Goal: Navigation & Orientation: Find specific page/section

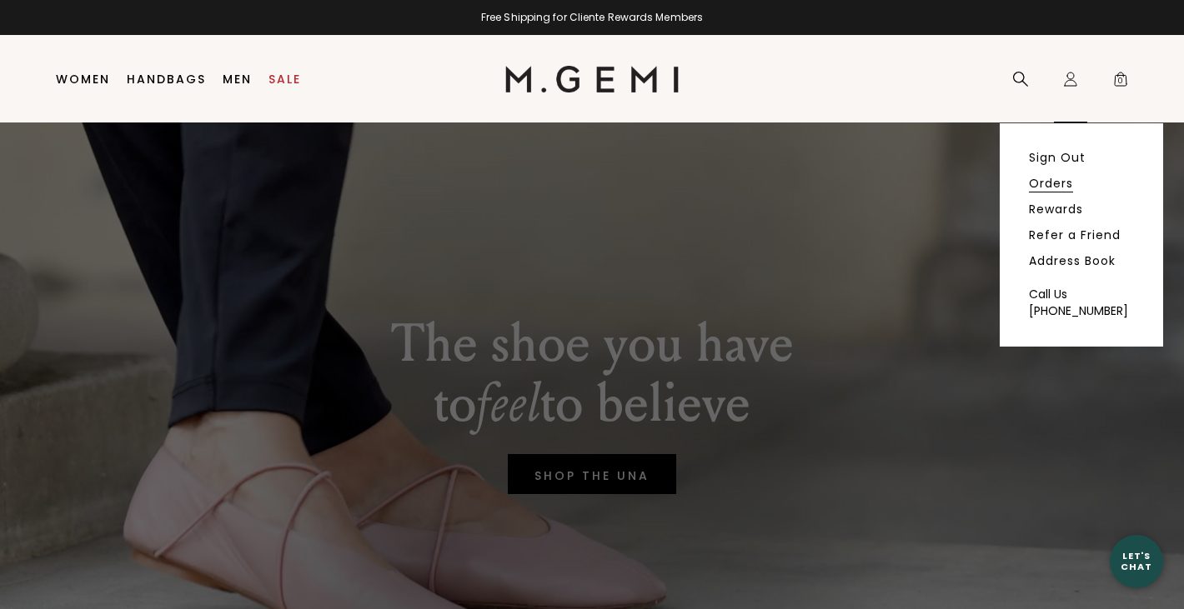
click at [1046, 182] on link "Orders" at bounding box center [1051, 183] width 44 height 15
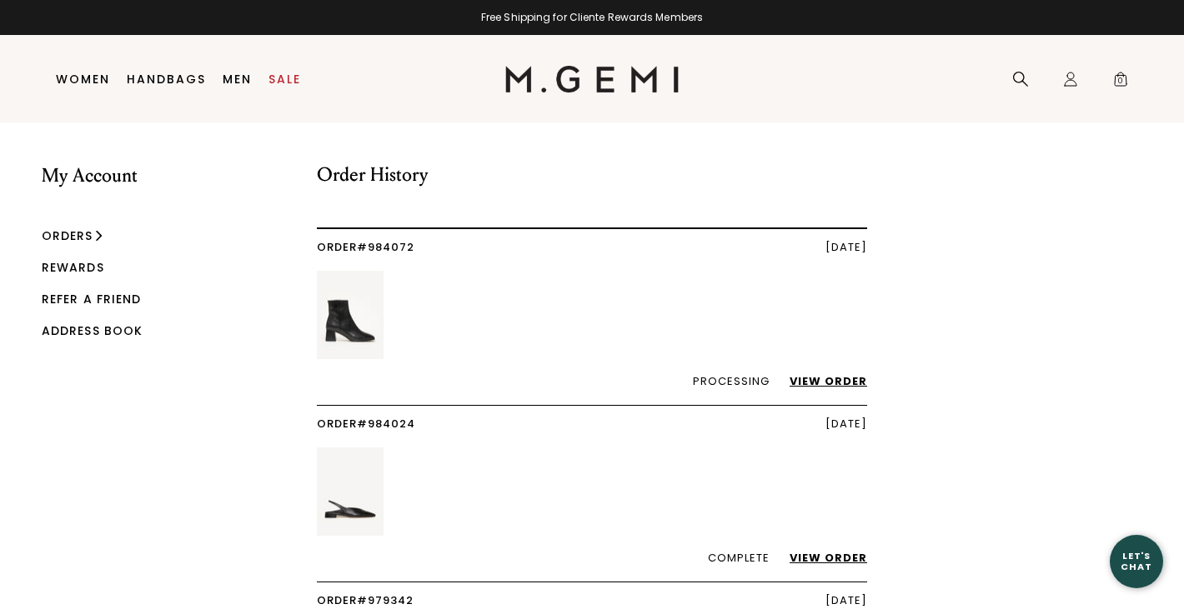
click at [831, 382] on link "View Order" at bounding box center [820, 381] width 94 height 16
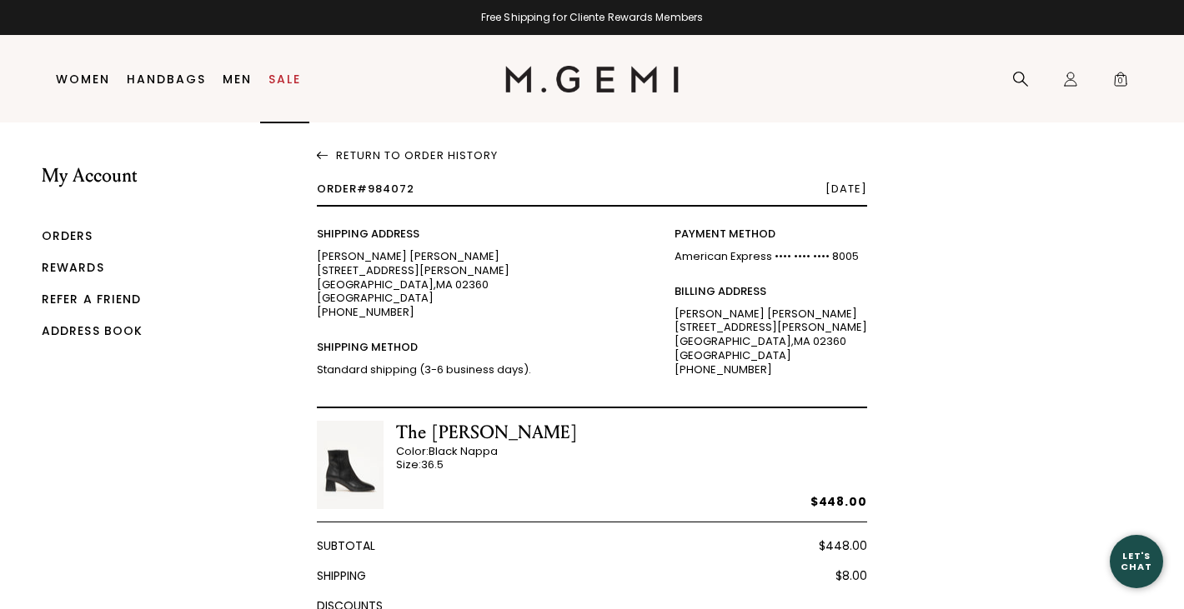
click at [279, 78] on link "Sale" at bounding box center [284, 79] width 33 height 13
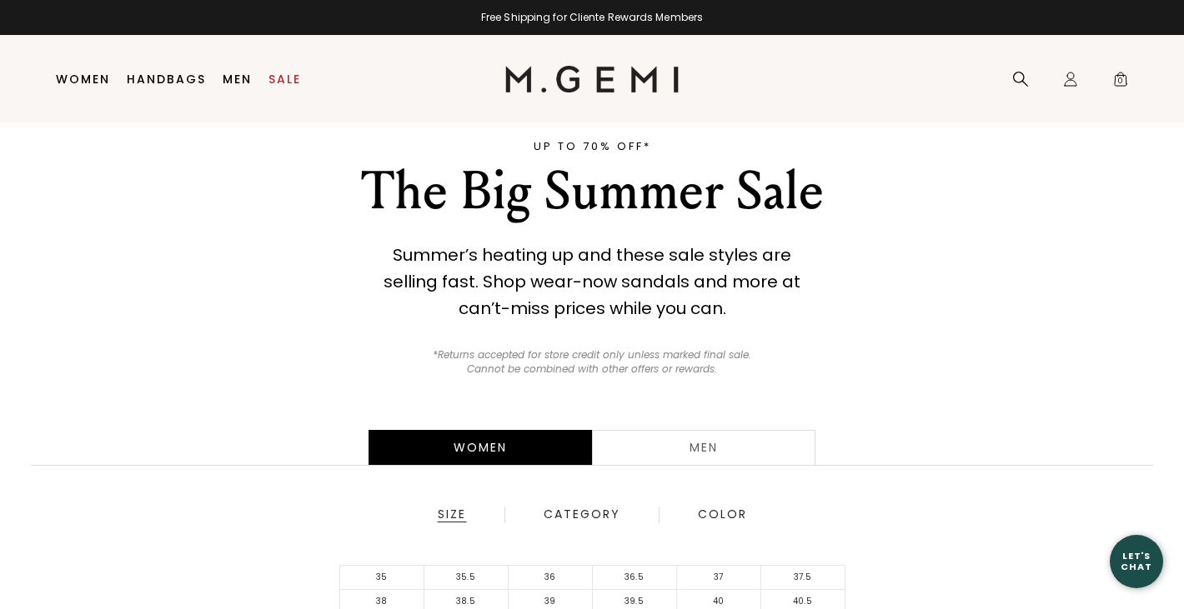
scroll to position [41, 0]
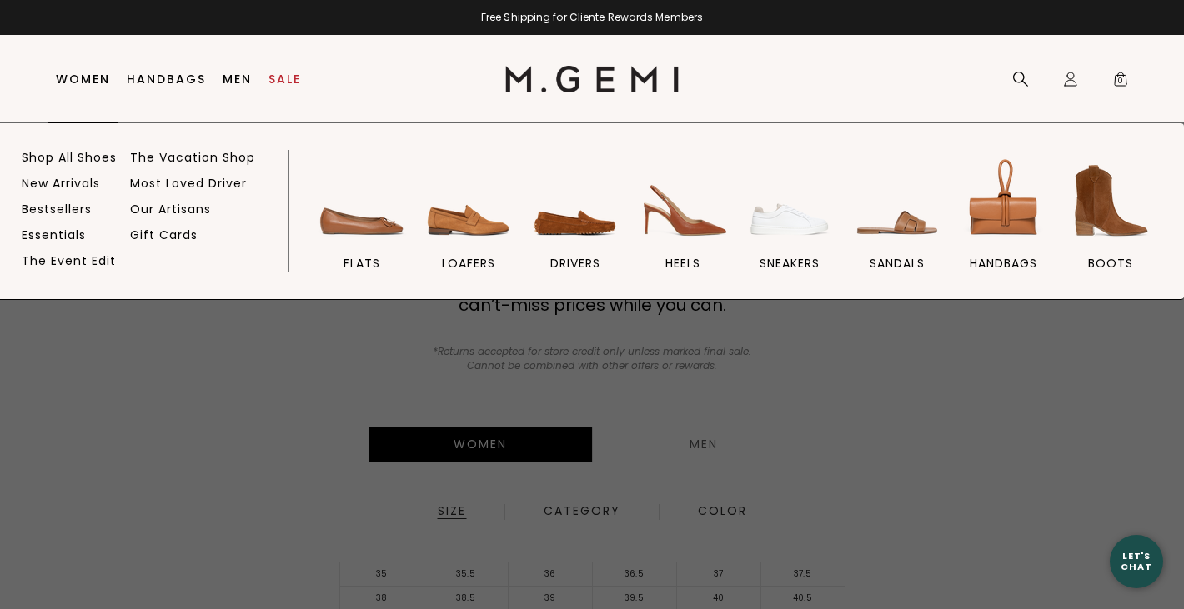
click at [58, 179] on link "New Arrivals" at bounding box center [61, 183] width 78 height 15
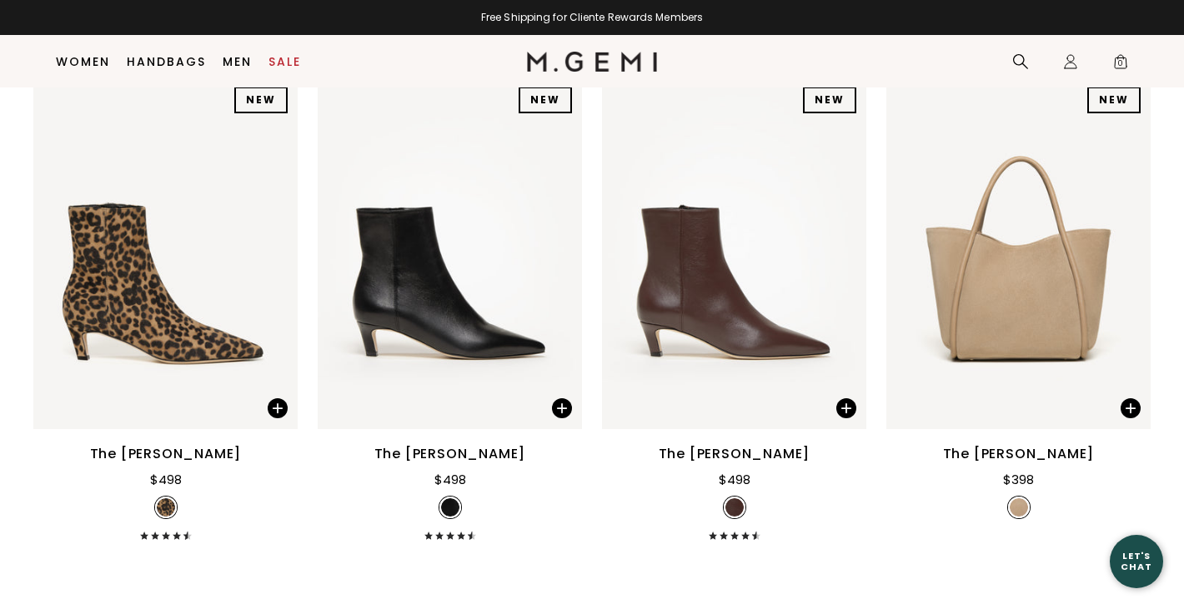
scroll to position [1310, 0]
